Goal: Information Seeking & Learning: Learn about a topic

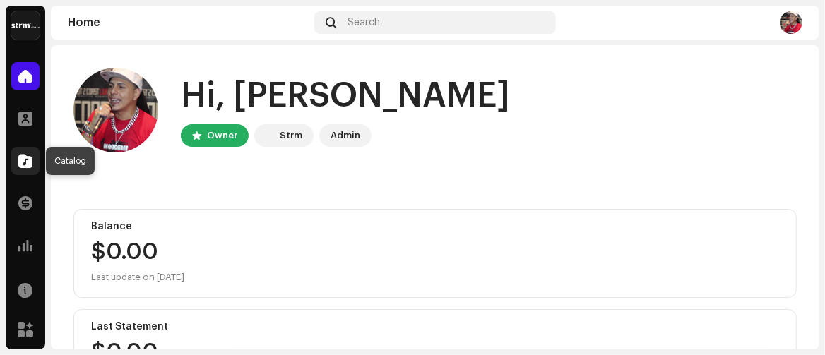
click at [25, 163] on span at bounding box center [25, 160] width 14 height 11
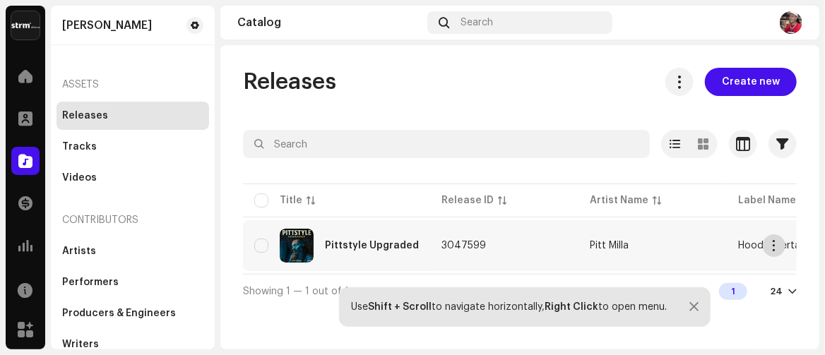
click at [780, 247] on button "button" at bounding box center [774, 246] width 23 height 23
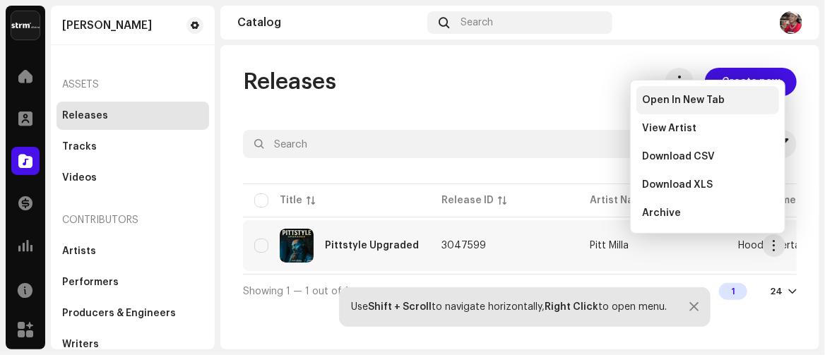
click at [689, 101] on span "Open In New Tab" at bounding box center [683, 100] width 83 height 11
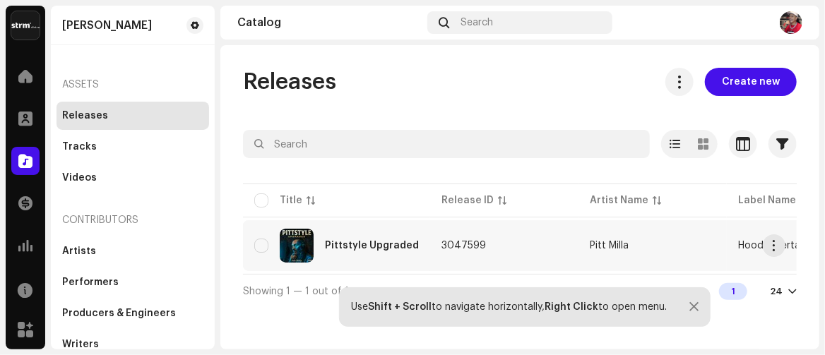
click at [534, 247] on td "3047599" at bounding box center [504, 246] width 148 height 51
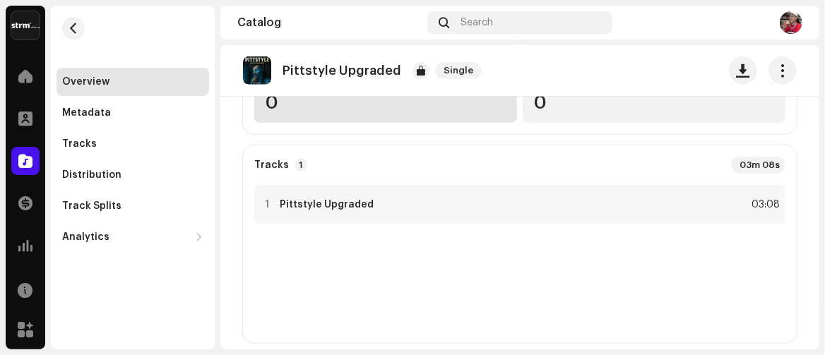
scroll to position [283, 0]
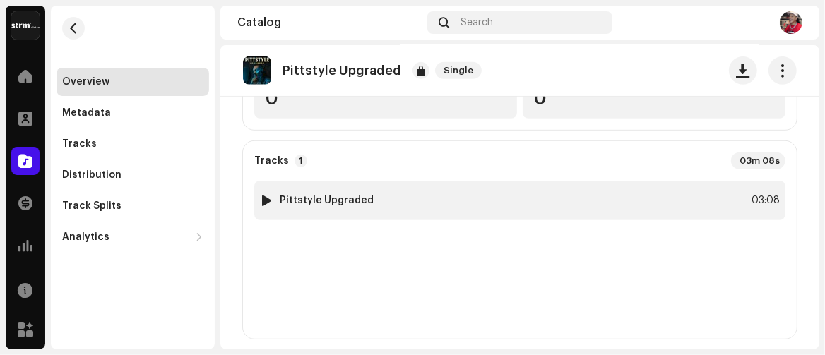
click at [436, 209] on div "1 Pittstyle Upgraded 03:08" at bounding box center [519, 201] width 531 height 40
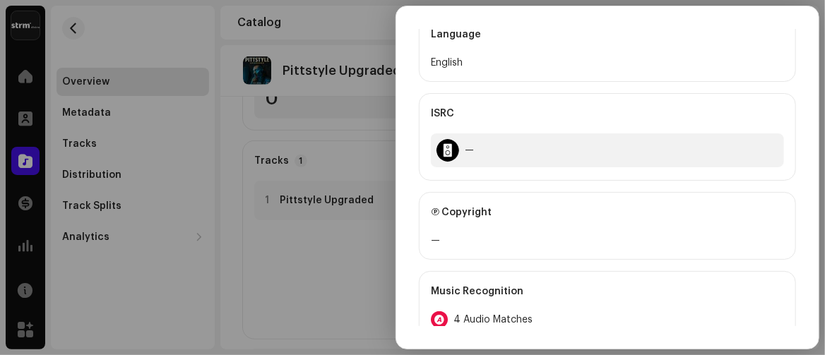
scroll to position [495, 0]
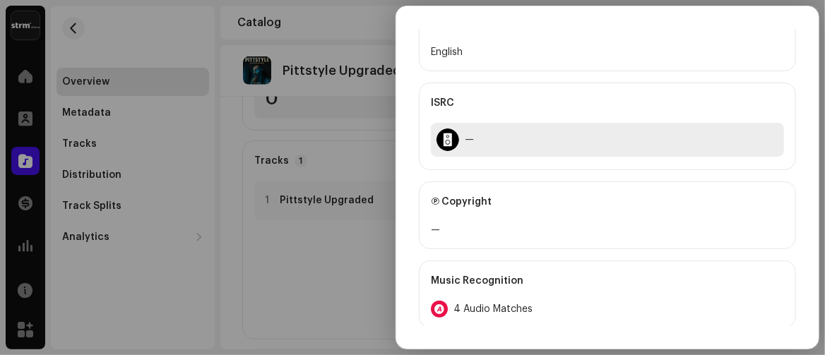
click at [454, 137] on div at bounding box center [448, 140] width 23 height 23
click at [513, 143] on div "—" at bounding box center [607, 140] width 353 height 34
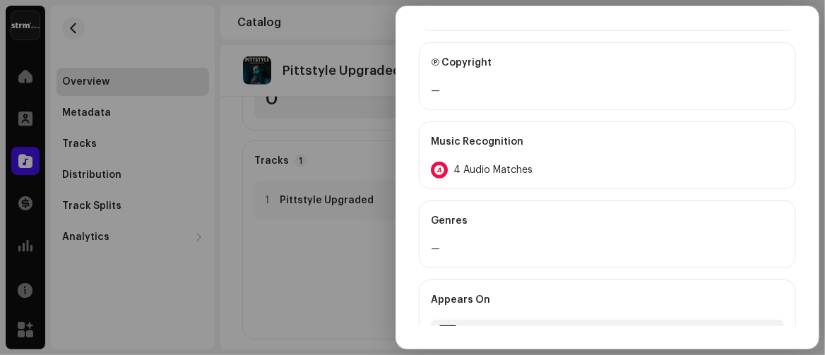
scroll to position [673, 0]
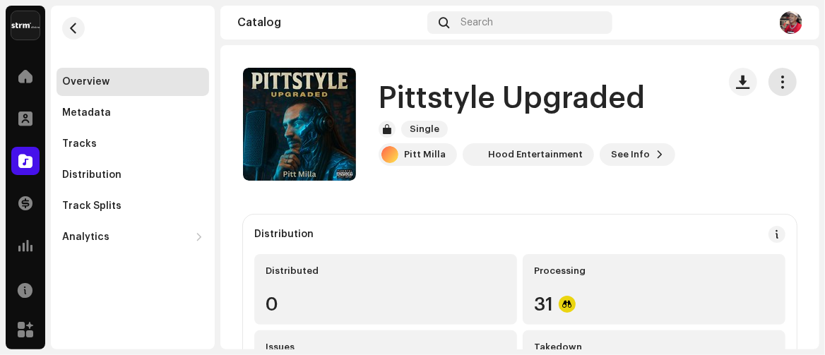
click at [785, 82] on button "button" at bounding box center [783, 82] width 28 height 28
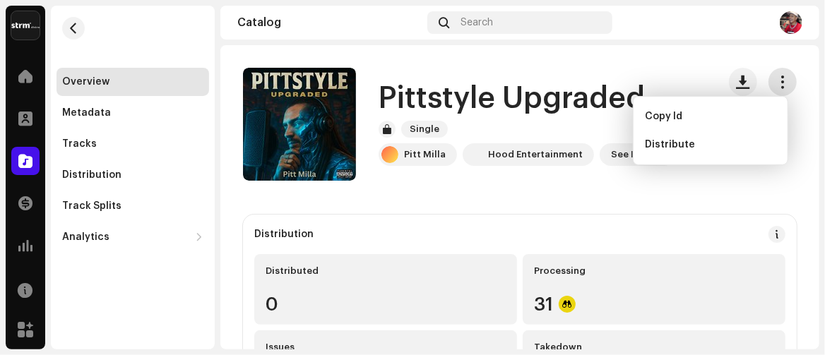
click at [785, 82] on button "button" at bounding box center [783, 82] width 28 height 28
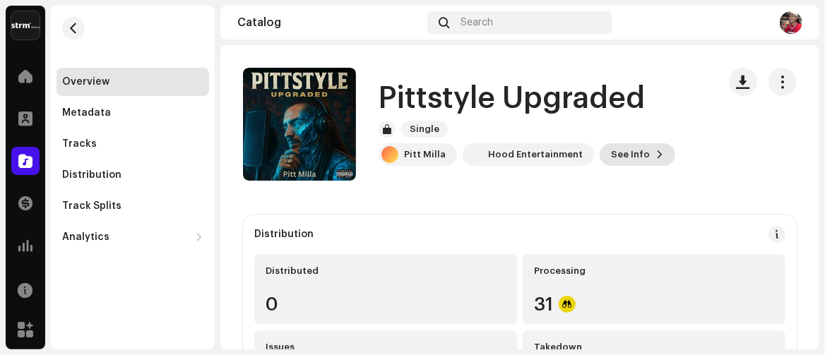
click at [635, 159] on span "See Info" at bounding box center [630, 155] width 39 height 28
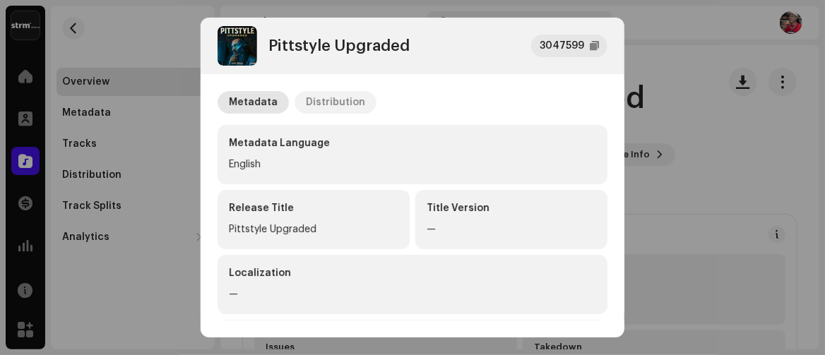
click at [324, 99] on div "Distribution" at bounding box center [335, 102] width 59 height 23
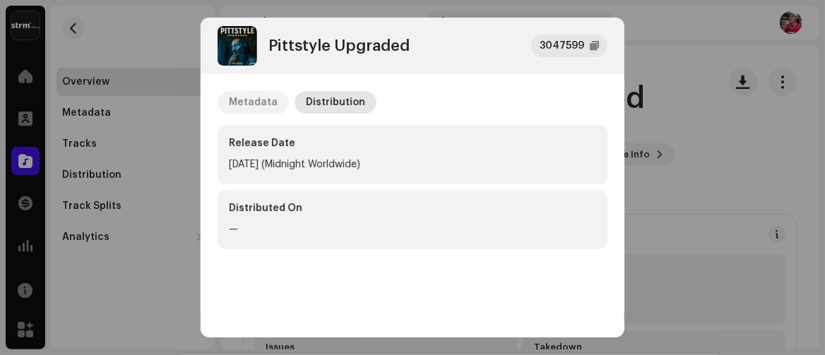
click at [259, 100] on div "Metadata" at bounding box center [253, 102] width 49 height 23
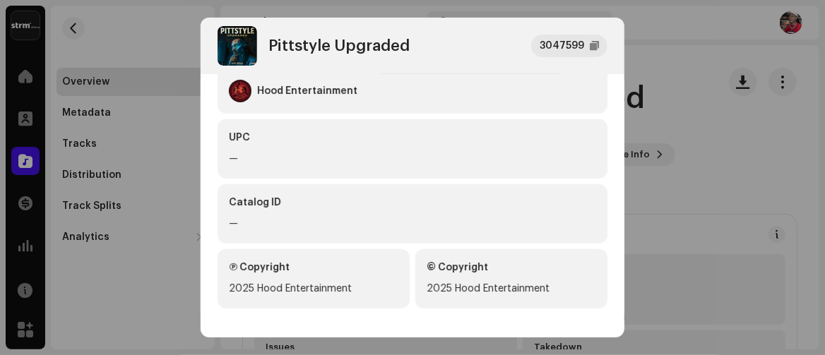
scroll to position [440, 0]
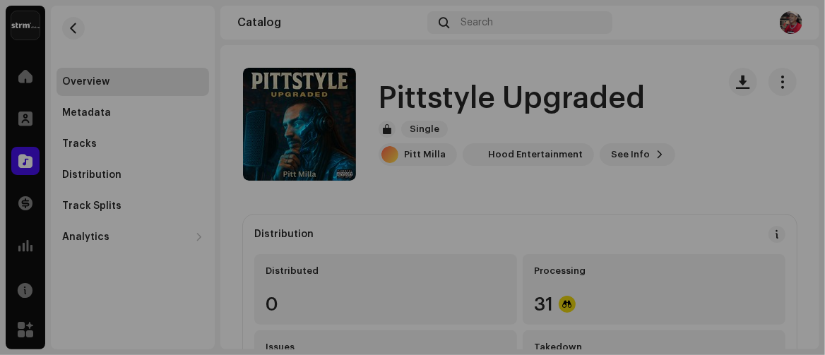
click at [687, 103] on div "Pittstyle Upgraded 3047599 Metadata Distribution Metadata Language English Rele…" at bounding box center [412, 177] width 825 height 355
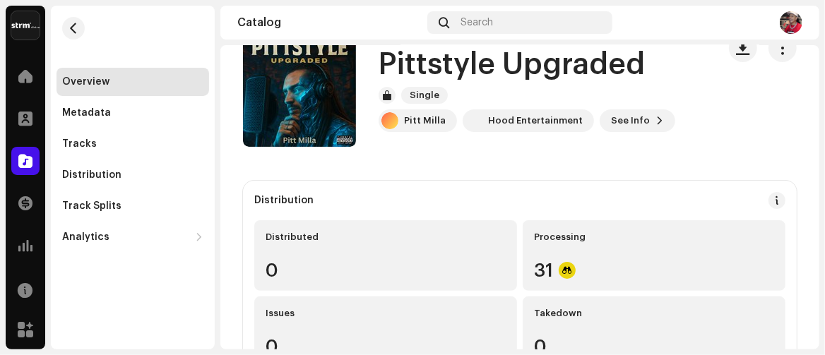
scroll to position [0, 0]
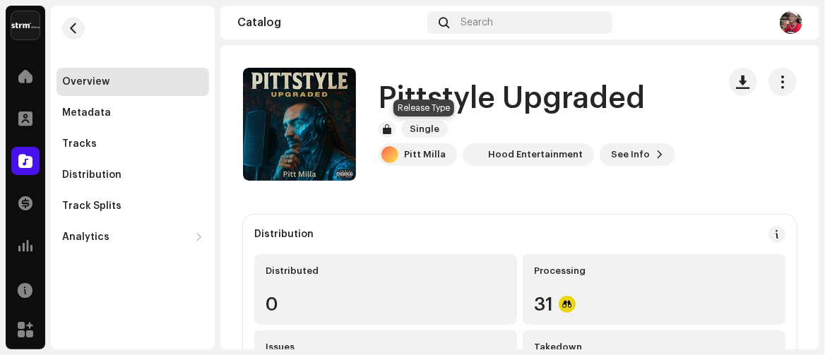
click at [425, 129] on span "Single" at bounding box center [424, 129] width 47 height 17
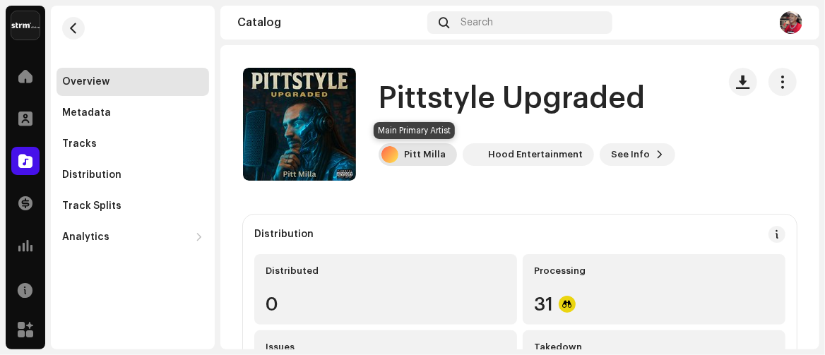
click at [423, 153] on div "Pitt Milla" at bounding box center [425, 154] width 42 height 11
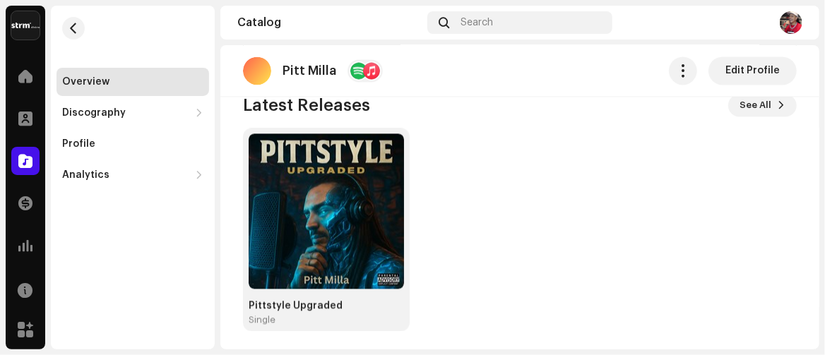
scroll to position [1180, 0]
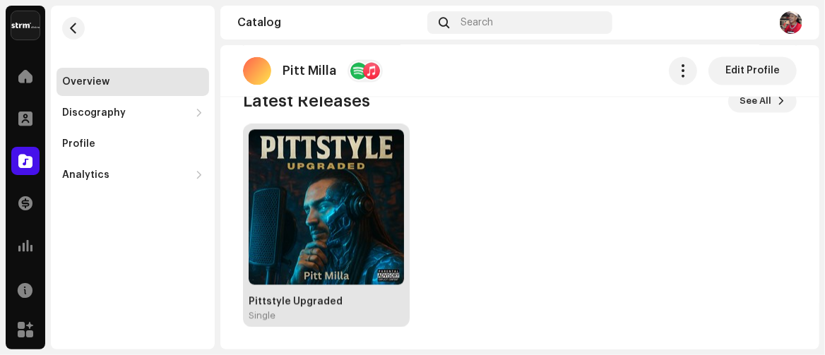
click at [341, 179] on img at bounding box center [326, 206] width 155 height 155
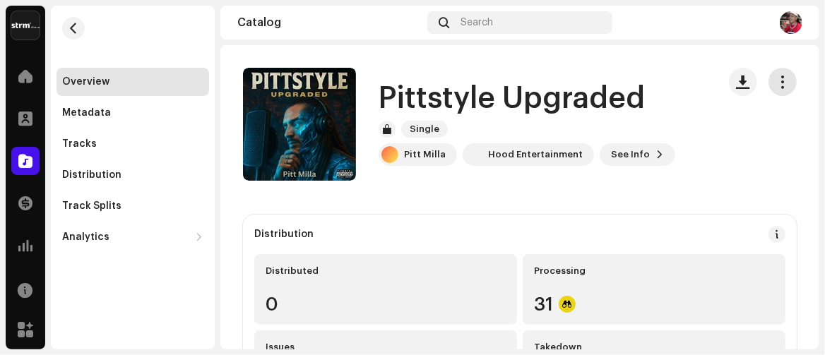
click at [777, 81] on span "button" at bounding box center [783, 81] width 13 height 11
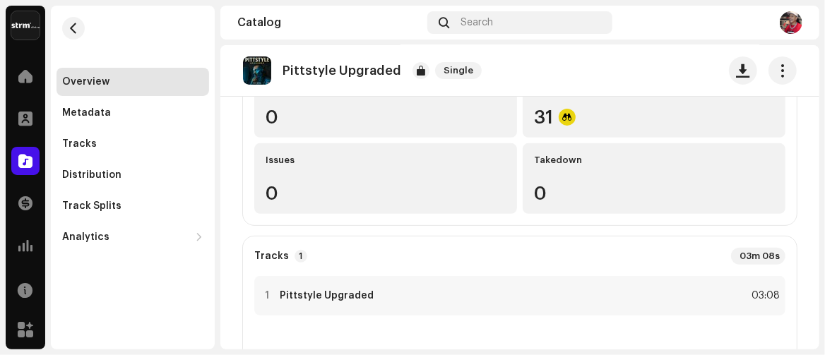
scroll to position [212, 0]
